Goal: Check status: Check status

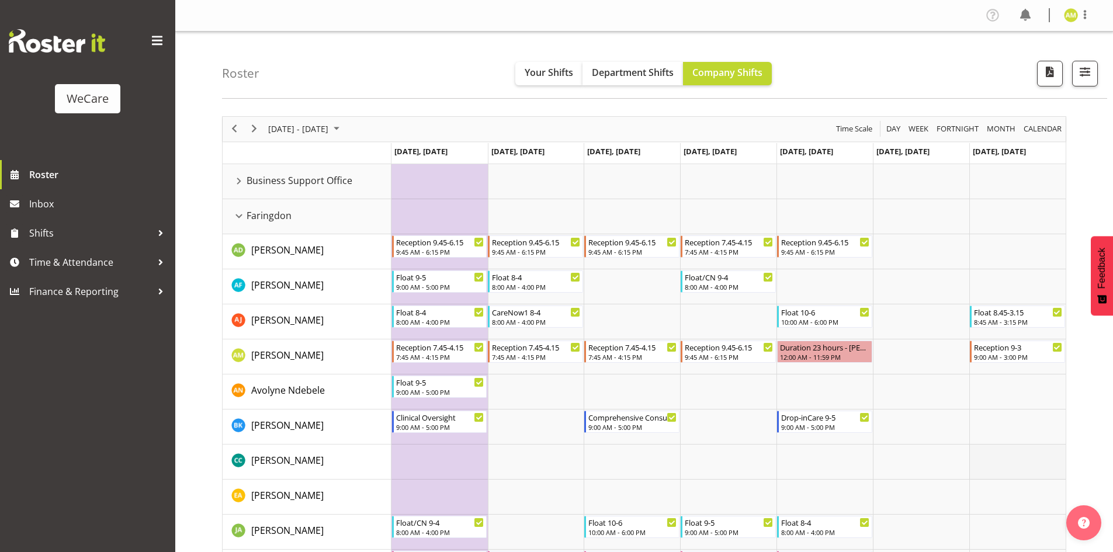
click at [1030, 451] on td "Timeline Week of September 22, 2025" at bounding box center [1018, 462] width 96 height 35
click at [347, 139] on div "[DATE] - [DATE]" at bounding box center [305, 129] width 82 height 25
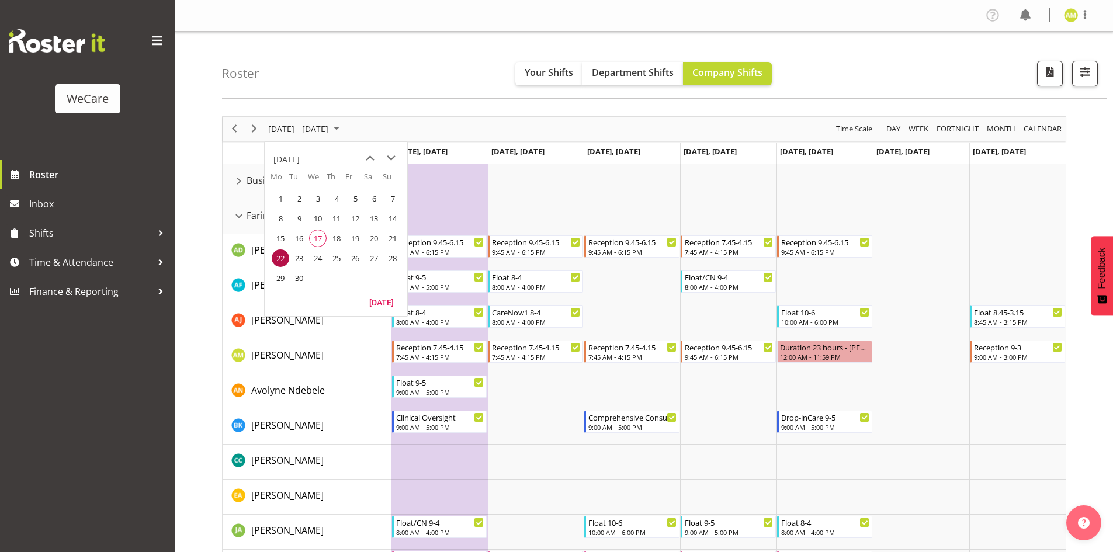
click at [318, 237] on span "17" at bounding box center [318, 239] width 18 height 18
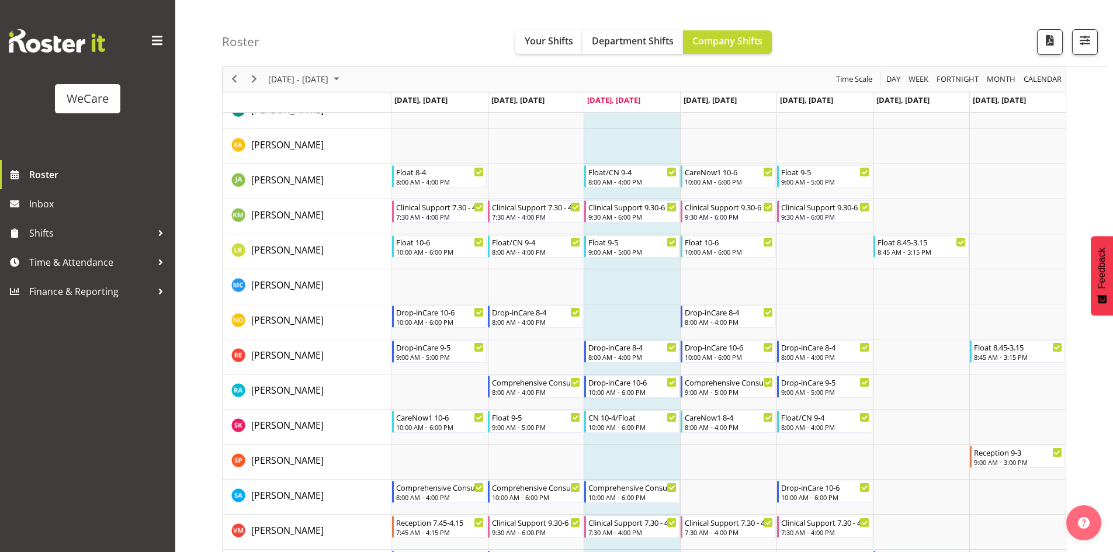
scroll to position [117, 0]
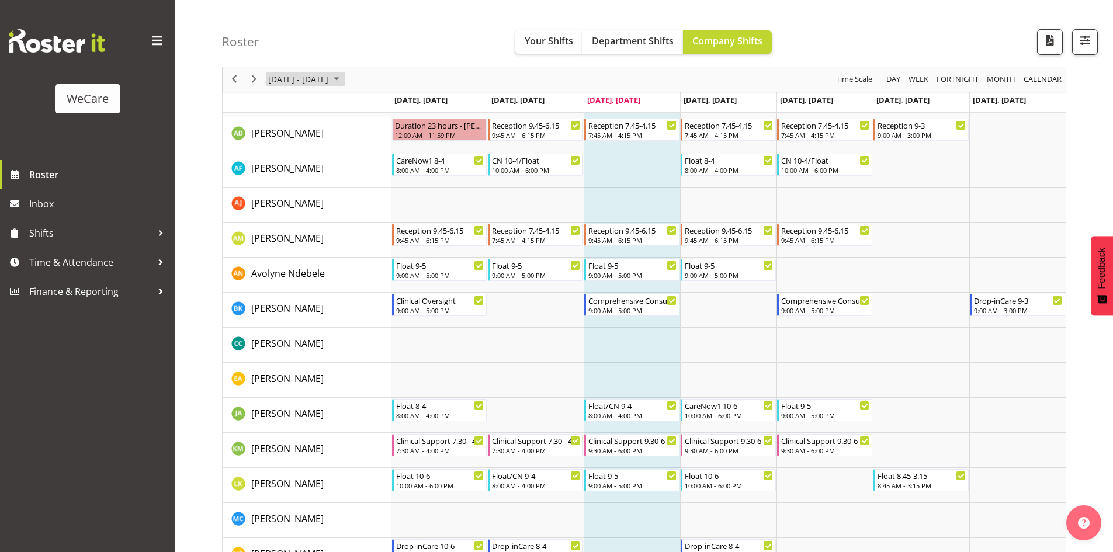
click at [344, 81] on span "September 2025" at bounding box center [337, 79] width 14 height 15
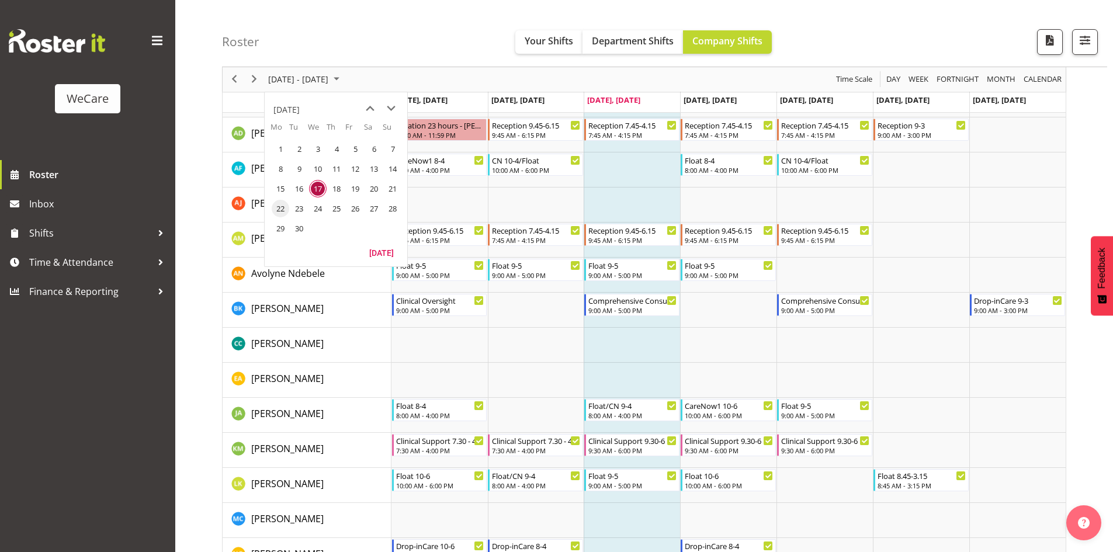
click at [282, 207] on span "22" at bounding box center [281, 209] width 18 height 18
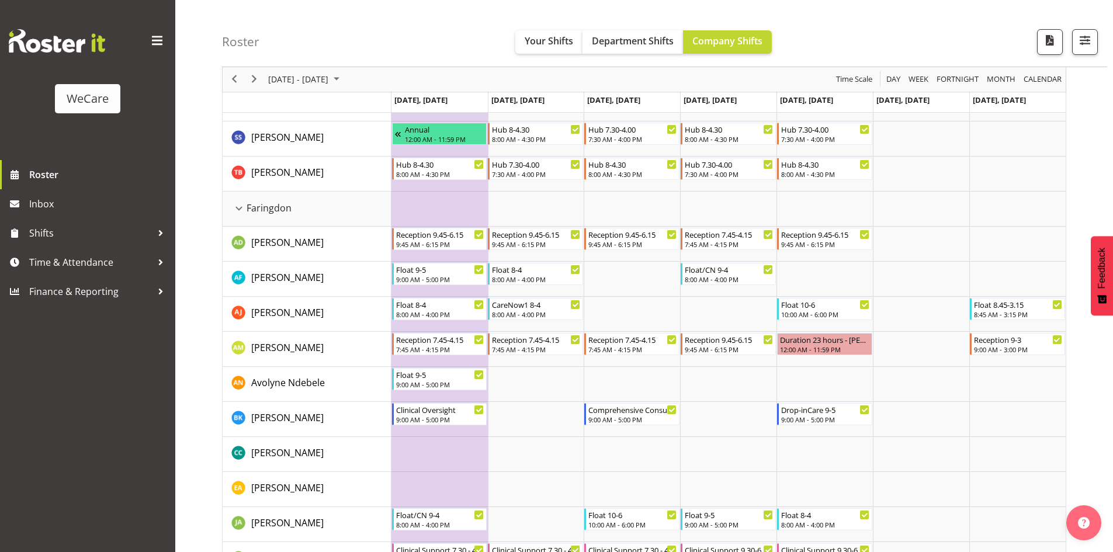
scroll to position [351, 0]
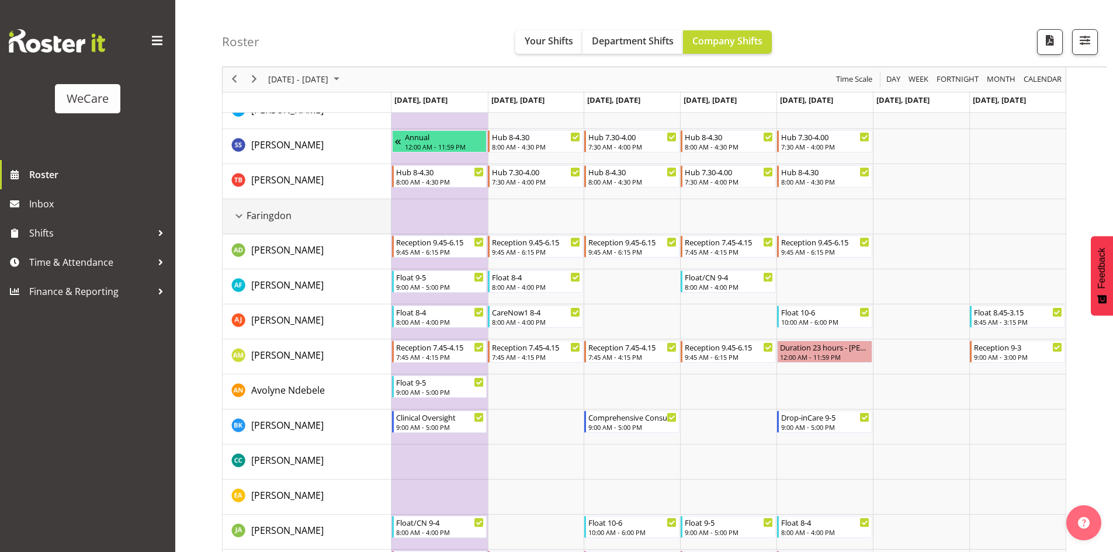
click at [238, 217] on div "Faringdon resource" at bounding box center [238, 216] width 15 height 15
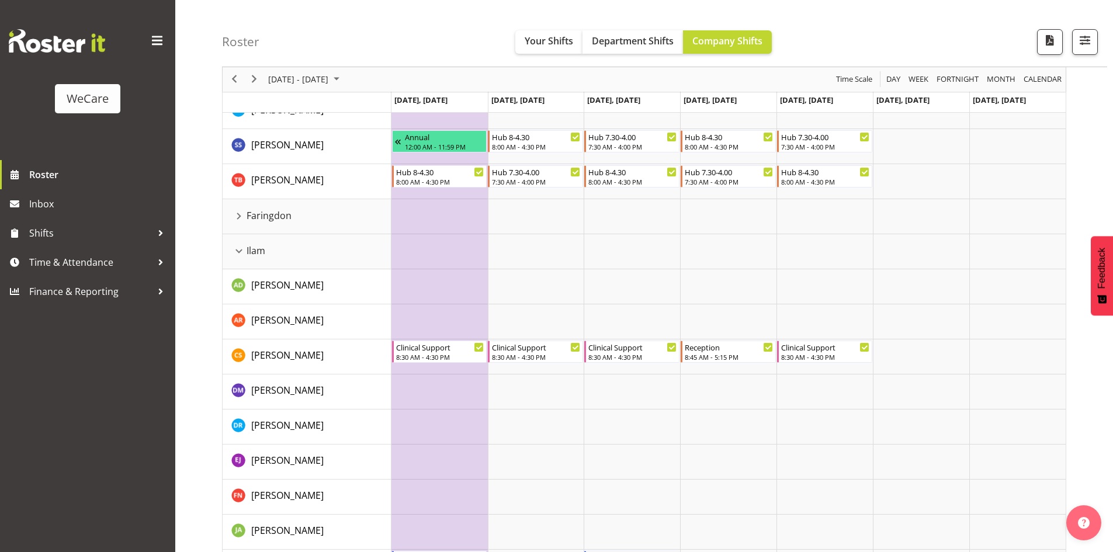
click at [347, 96] on td "Timeline Week of September 22, 2025" at bounding box center [307, 102] width 169 height 21
click at [330, 78] on span "[DATE] - [DATE]" at bounding box center [298, 79] width 63 height 15
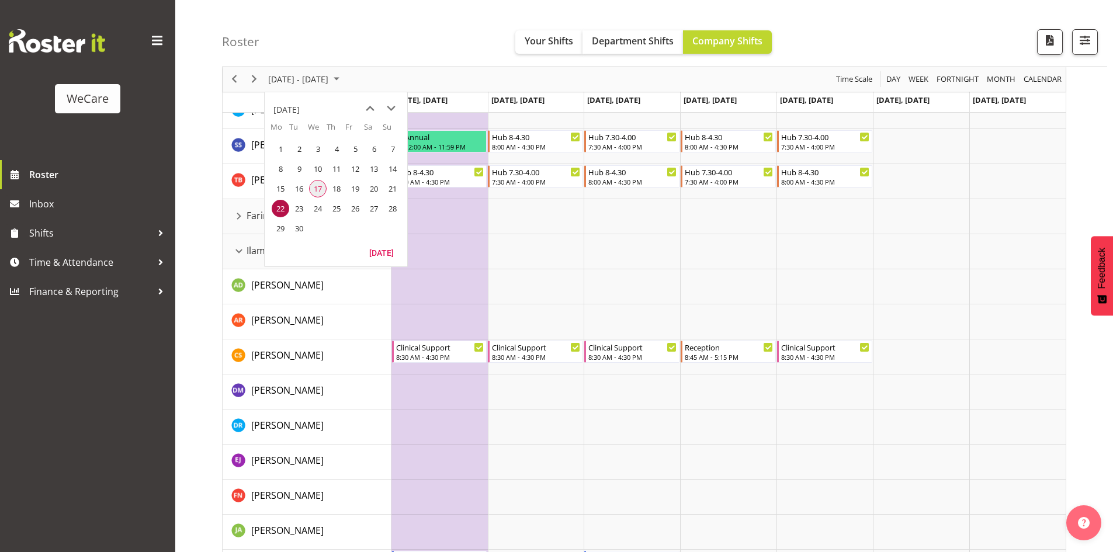
click at [320, 188] on span "17" at bounding box center [318, 189] width 18 height 18
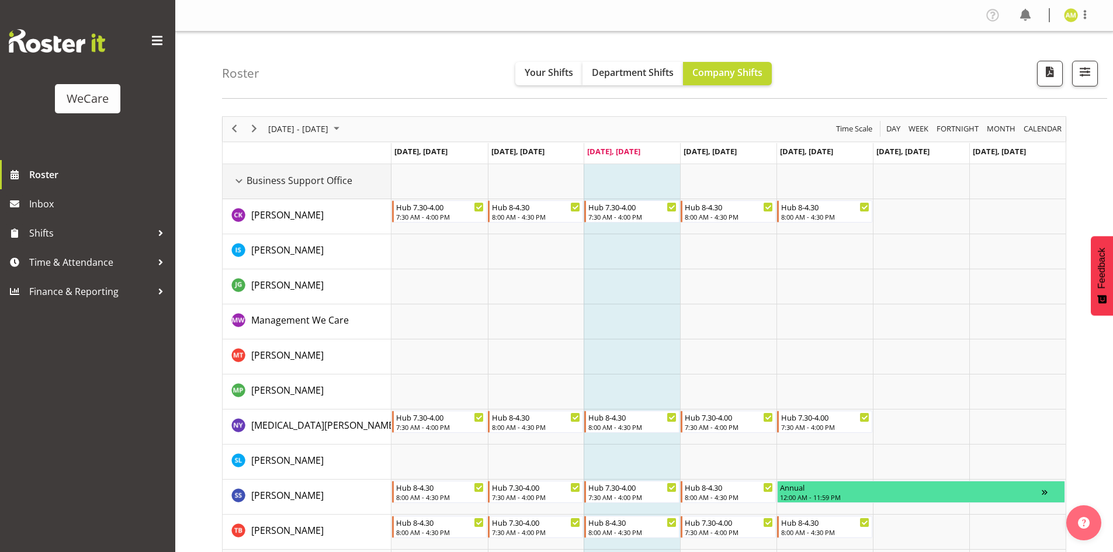
click at [241, 183] on div "Business Support Office resource" at bounding box center [238, 181] width 15 height 15
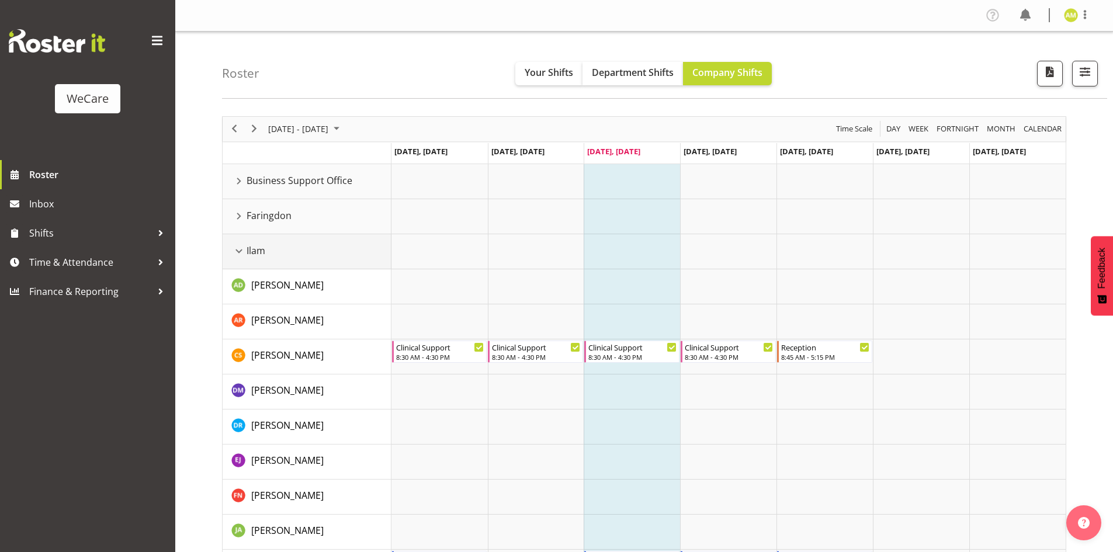
click at [235, 251] on div "Ilam resource" at bounding box center [238, 251] width 15 height 15
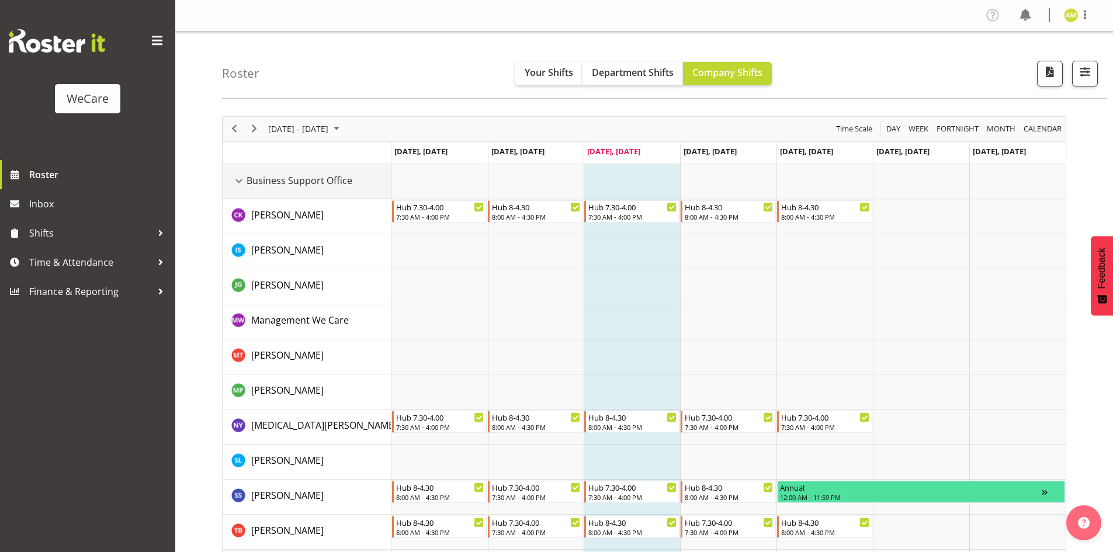
click at [240, 185] on div "Business Support Office resource" at bounding box center [238, 181] width 15 height 15
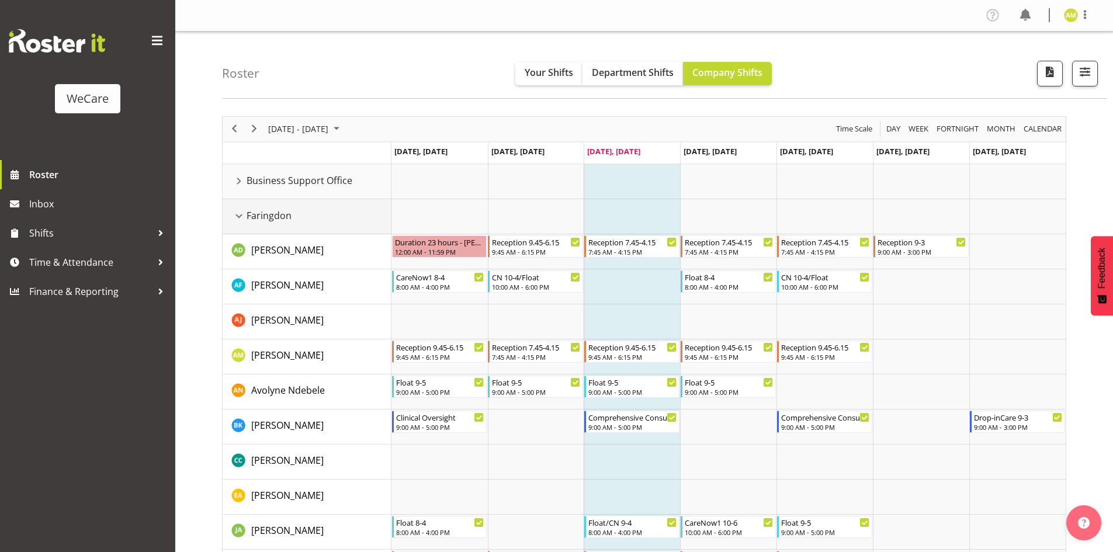
click at [240, 213] on div "Faringdon resource" at bounding box center [238, 216] width 15 height 15
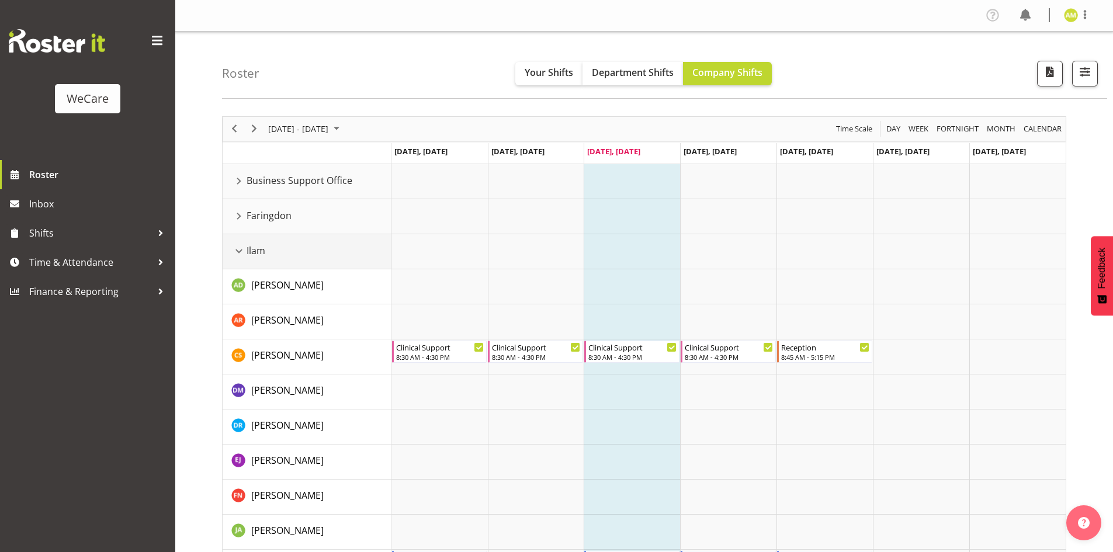
click at [238, 249] on div "Ilam resource" at bounding box center [238, 251] width 15 height 15
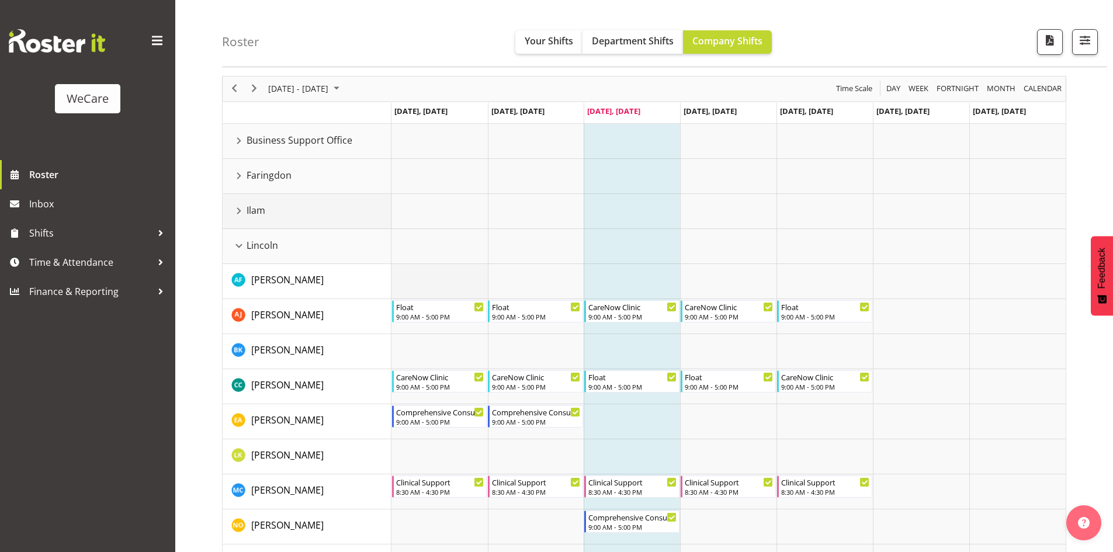
scroll to position [58, 0]
